Goal: Register for event/course

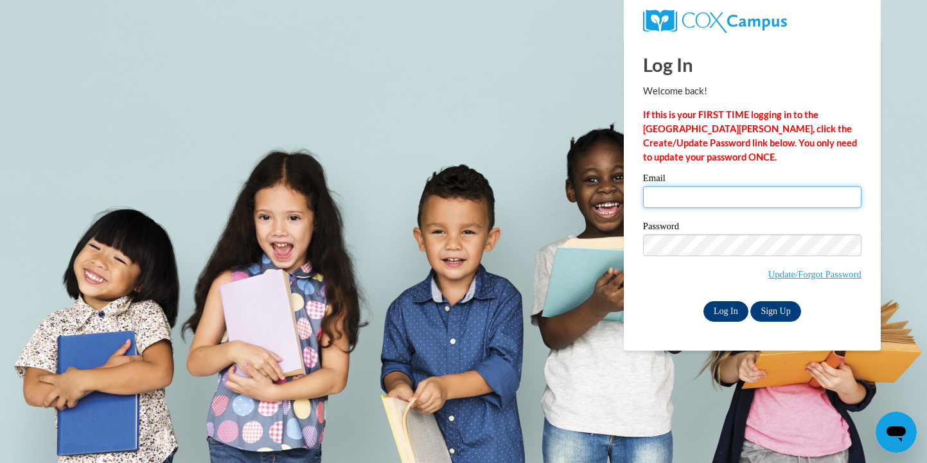
type input "chdelkamp@gmail.com"
click at [720, 312] on input "Log In" at bounding box center [726, 311] width 45 height 21
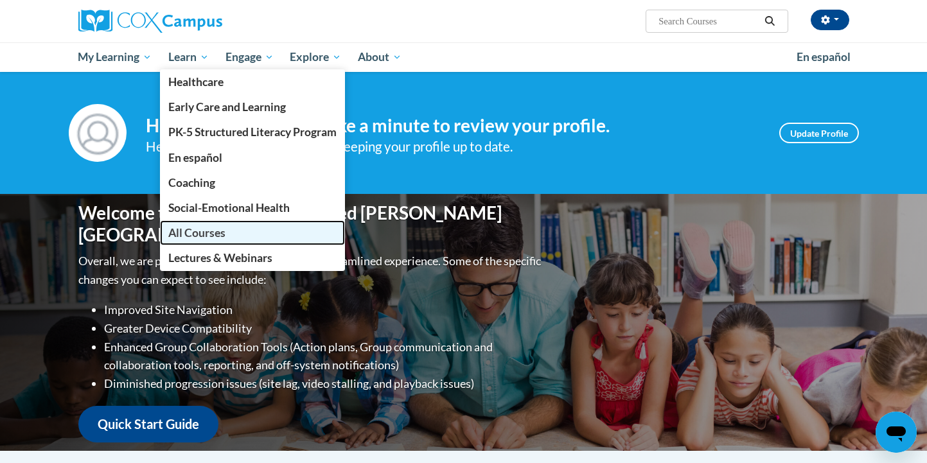
click at [190, 230] on span "All Courses" at bounding box center [196, 232] width 57 height 13
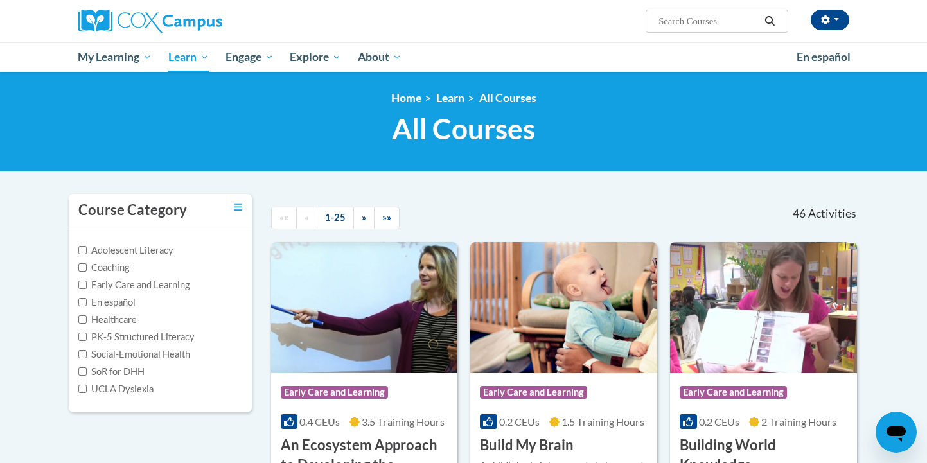
click at [679, 26] on input "Search..." at bounding box center [708, 20] width 103 height 15
type input "reading"
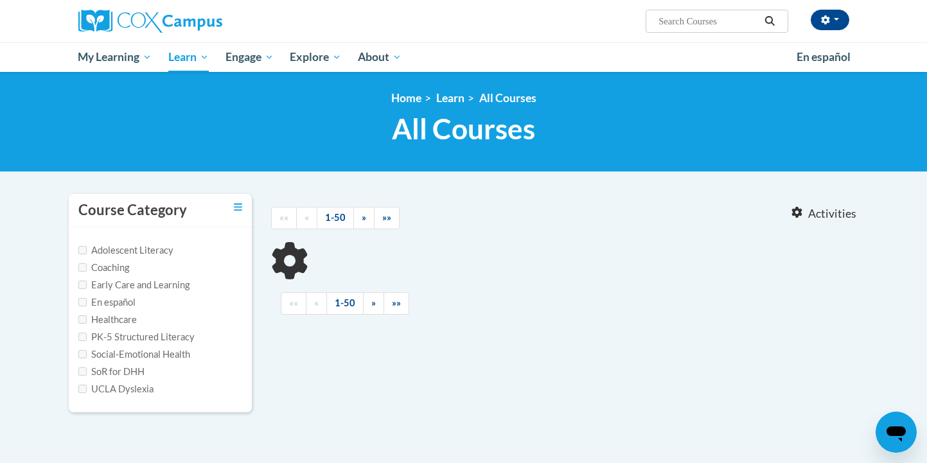
type input "reading"
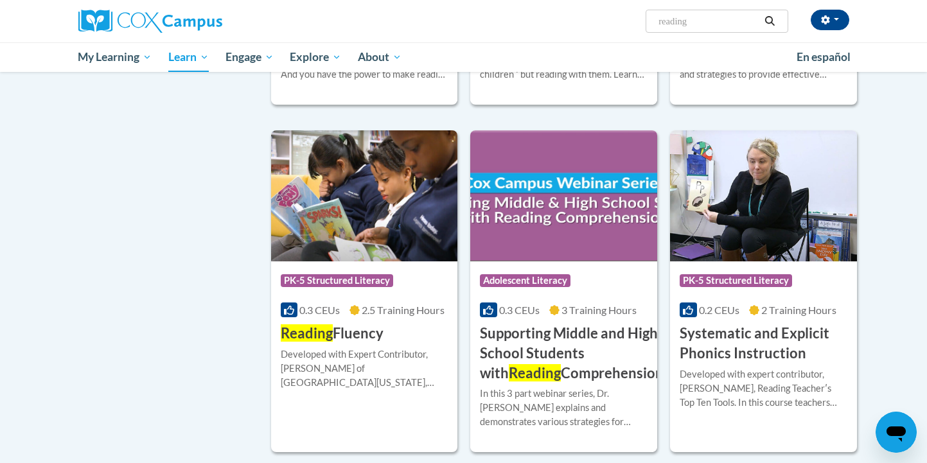
scroll to position [1108, 0]
click at [352, 343] on div "More Info Enroll Developed with Expert Contributor, Dr. Laura Rhinehart of Univ…" at bounding box center [364, 376] width 187 height 66
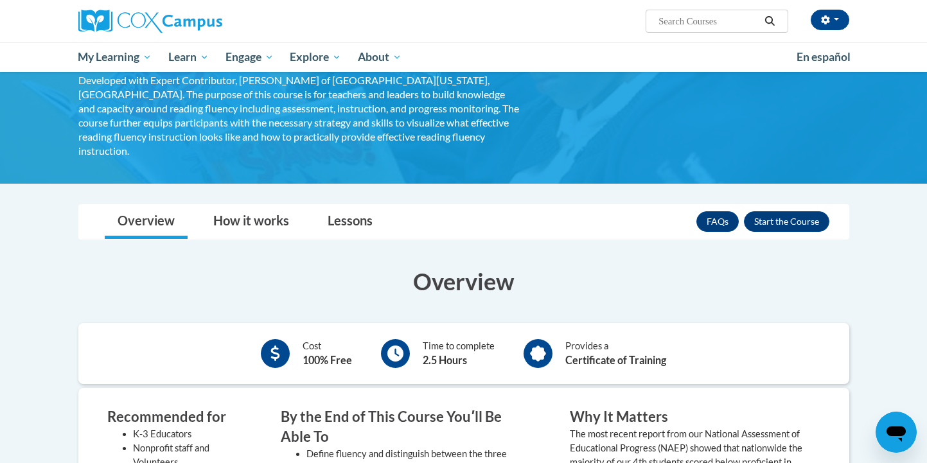
scroll to position [129, 0]
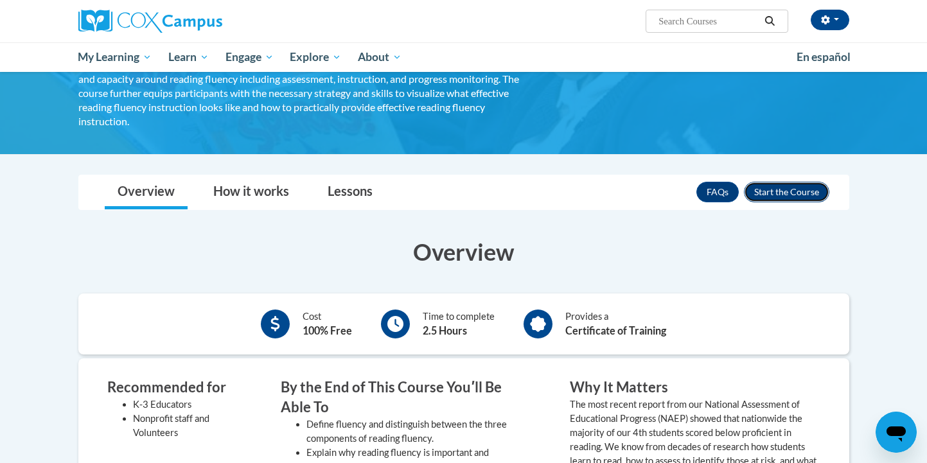
click at [791, 182] on button "Enroll" at bounding box center [786, 192] width 85 height 21
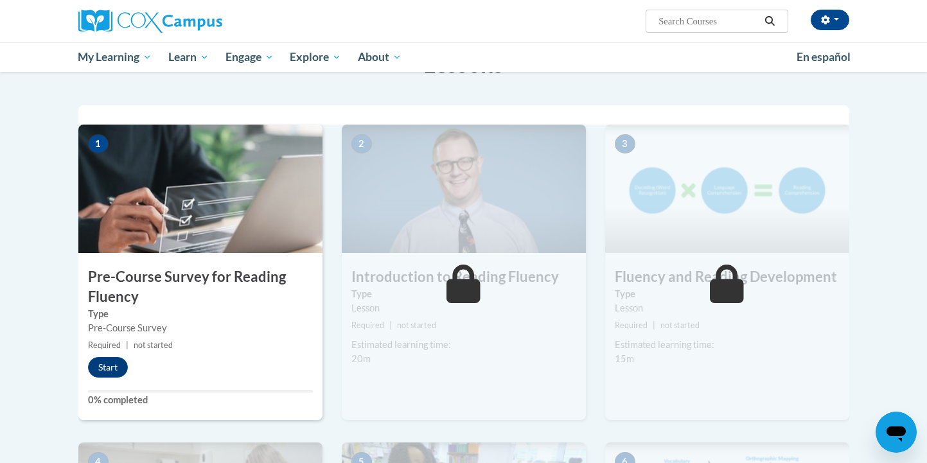
scroll to position [258, 0]
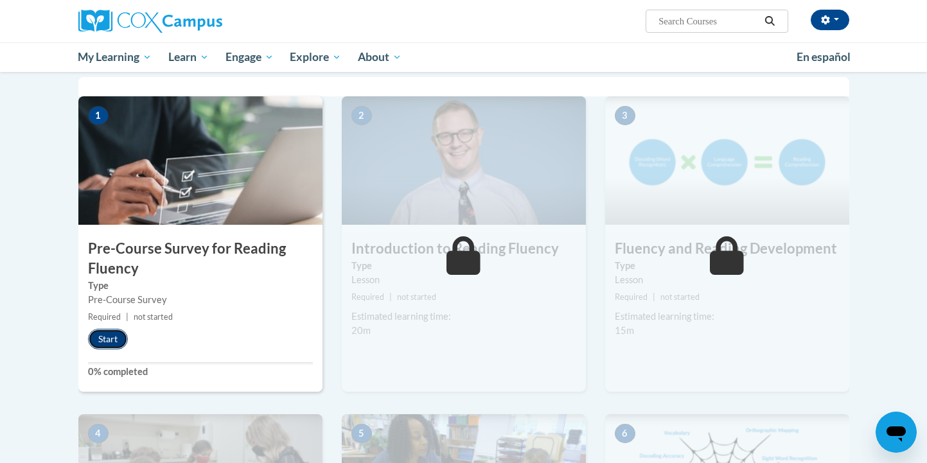
click at [113, 334] on button "Start" at bounding box center [108, 339] width 40 height 21
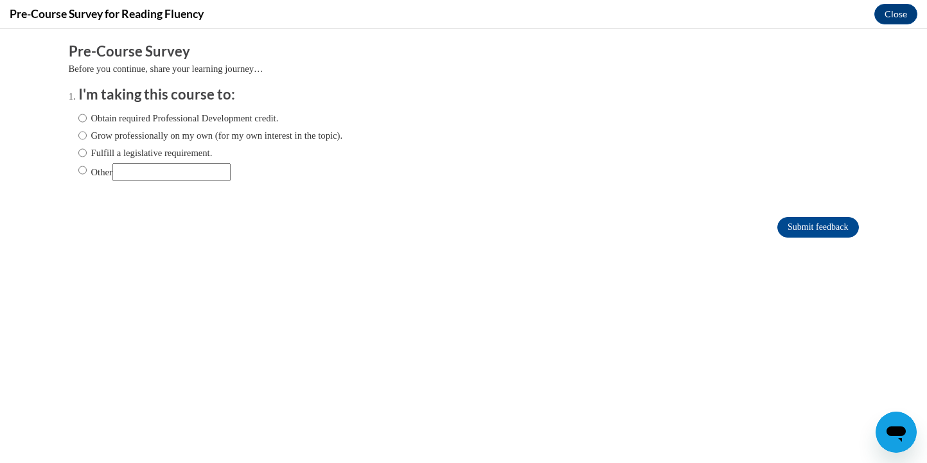
scroll to position [0, 0]
click at [83, 170] on input "Other" at bounding box center [82, 170] width 8 height 14
radio input "true"
click at [778, 224] on input "Submit feedback" at bounding box center [818, 227] width 81 height 21
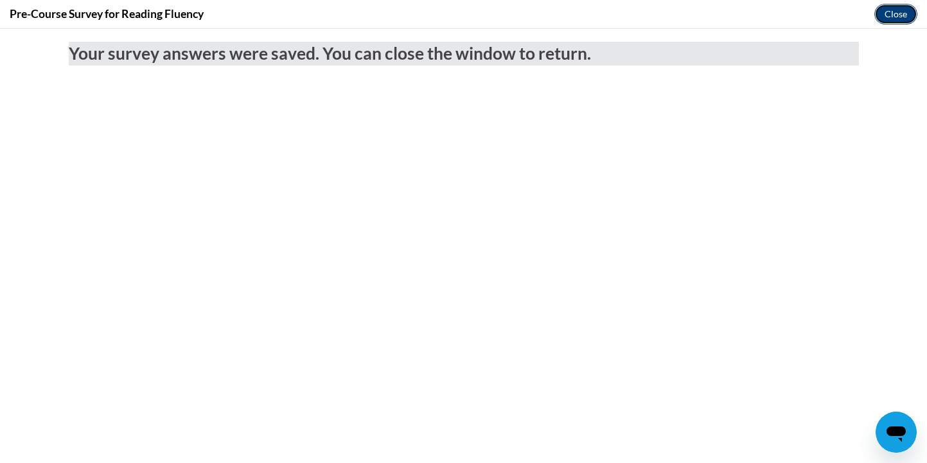
click at [896, 12] on button "Close" at bounding box center [896, 14] width 43 height 21
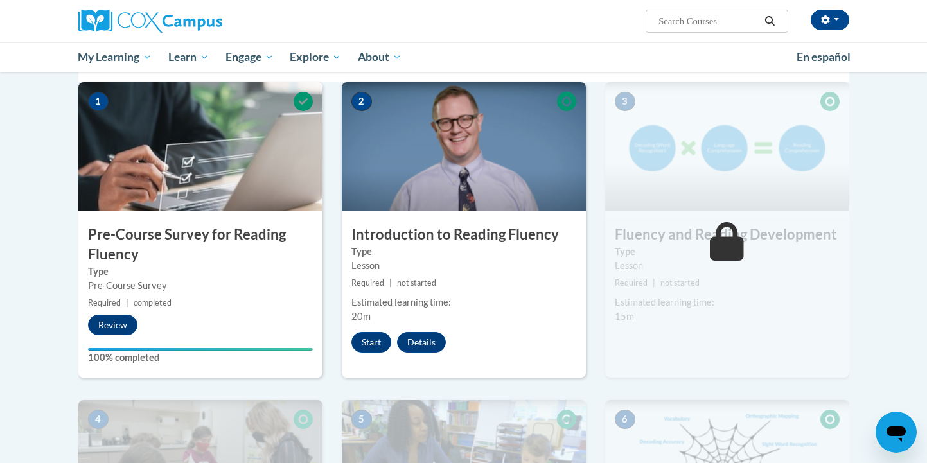
scroll to position [276, 0]
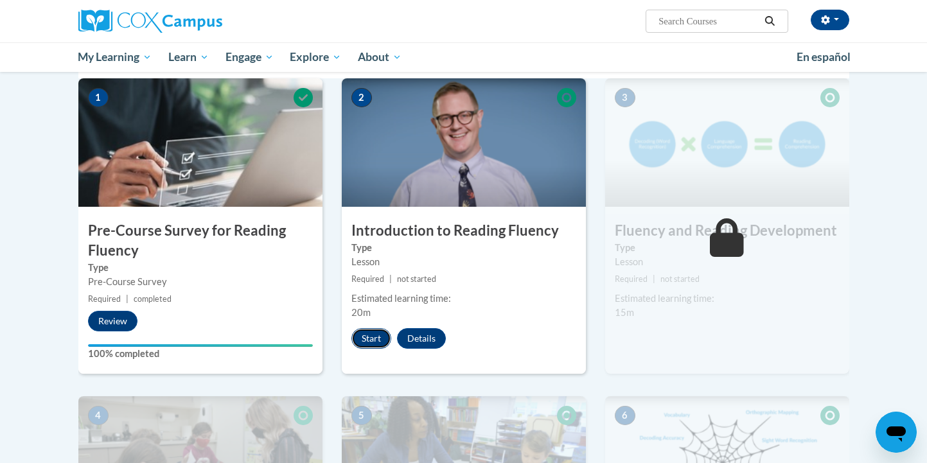
click at [365, 339] on button "Start" at bounding box center [372, 338] width 40 height 21
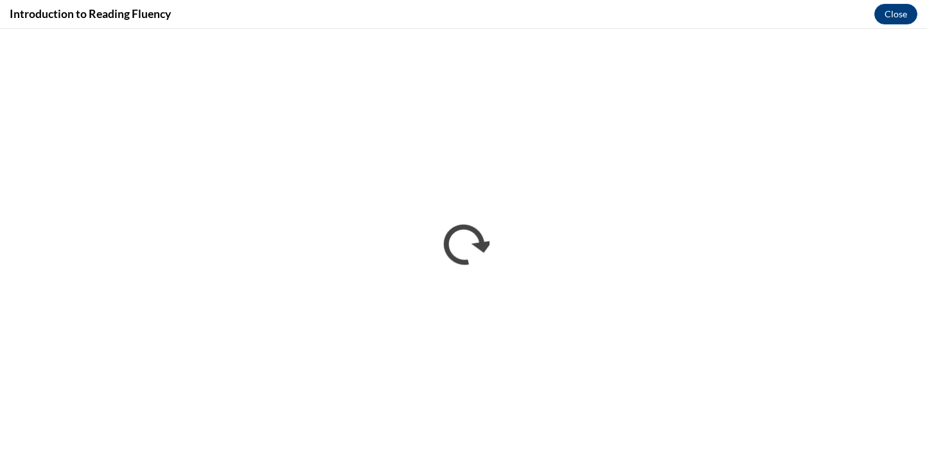
scroll to position [0, 0]
click at [661, 12] on div "Introduction to Reading Fluency Close" at bounding box center [463, 14] width 927 height 29
